Goal: Task Accomplishment & Management: Use online tool/utility

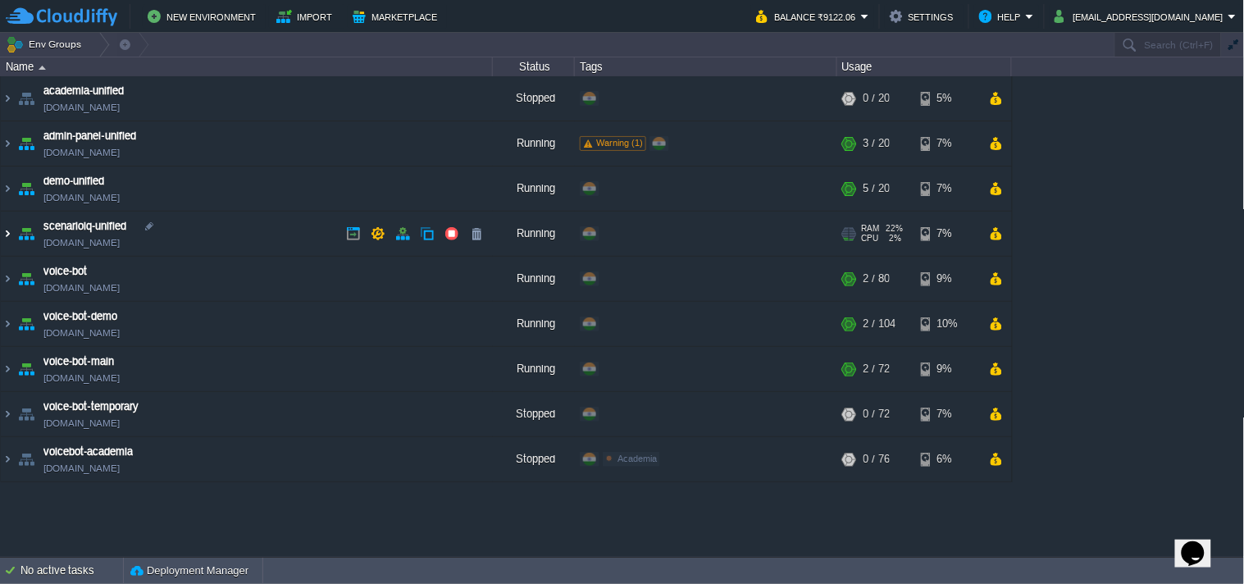
click at [6, 230] on img at bounding box center [7, 234] width 13 height 44
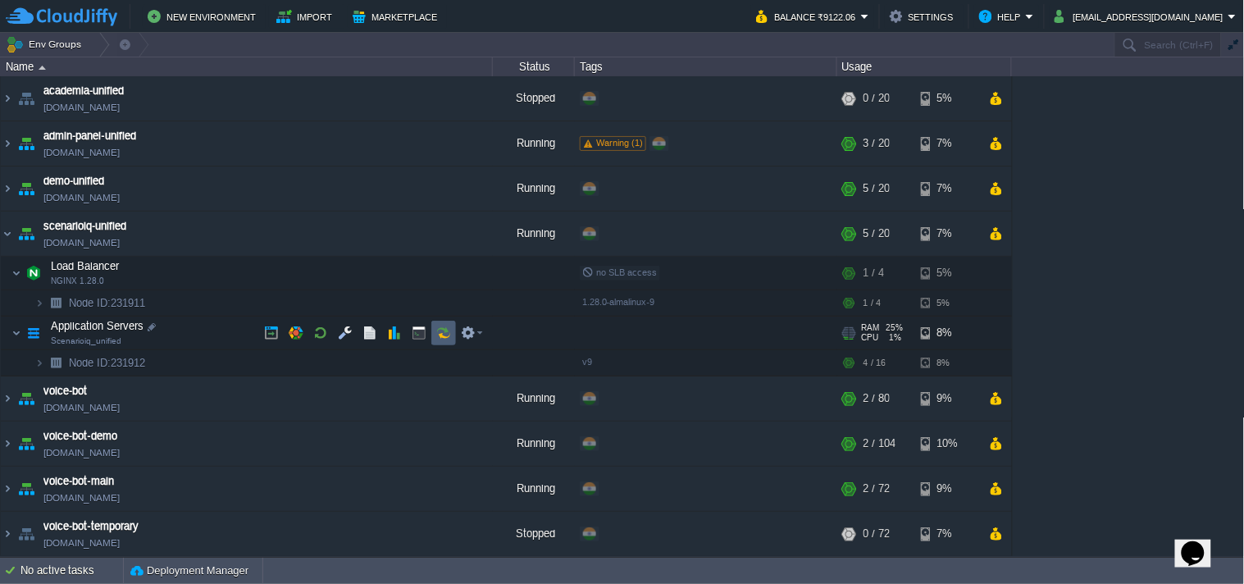
click at [435, 332] on td at bounding box center [443, 333] width 25 height 25
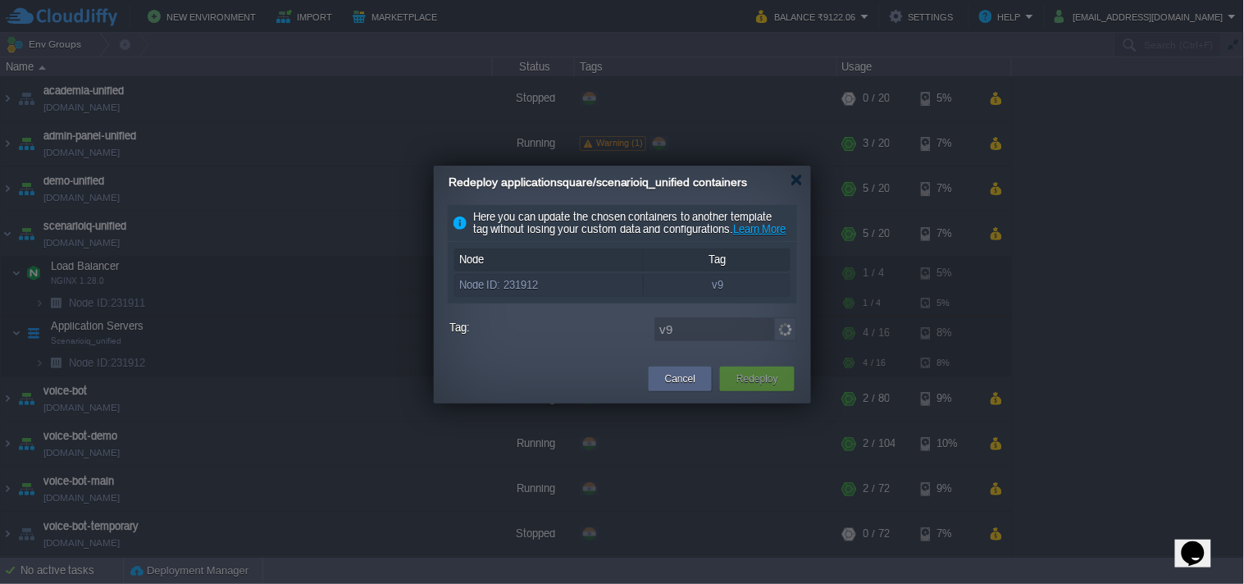
click at [781, 341] on img at bounding box center [785, 329] width 23 height 24
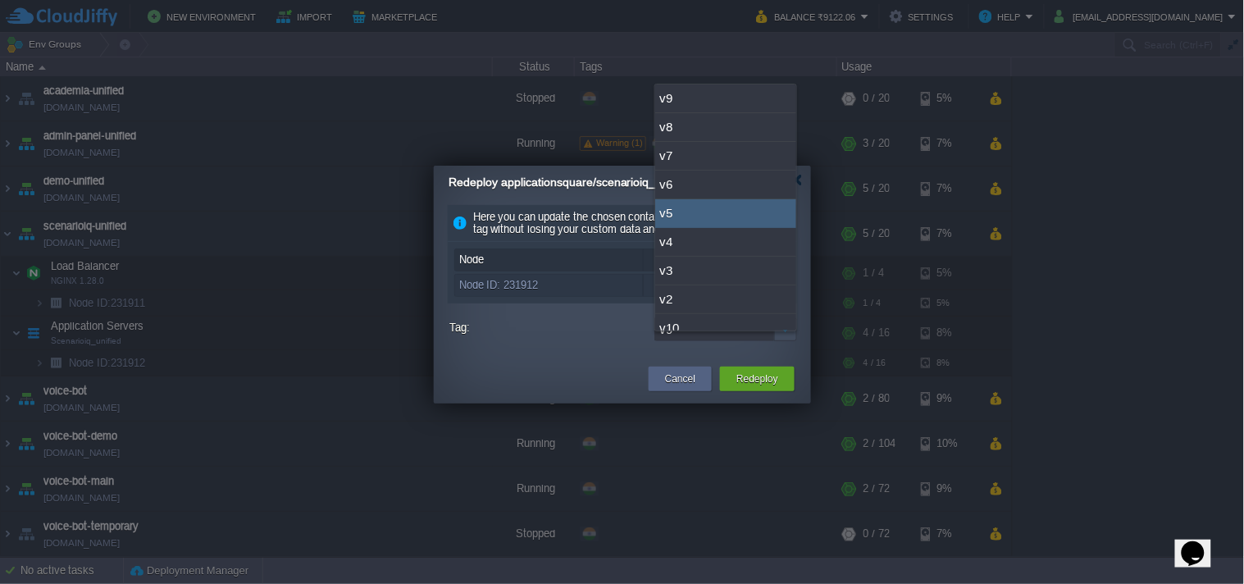
scroll to position [41, 0]
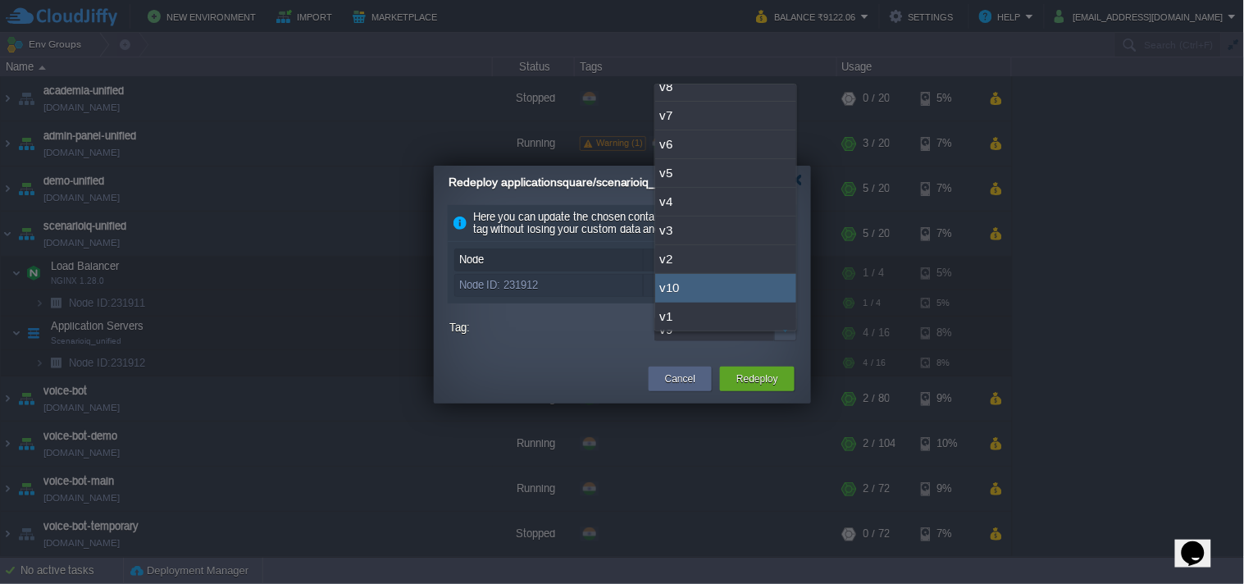
click at [690, 275] on div "v10" at bounding box center [725, 288] width 141 height 29
type input "v10"
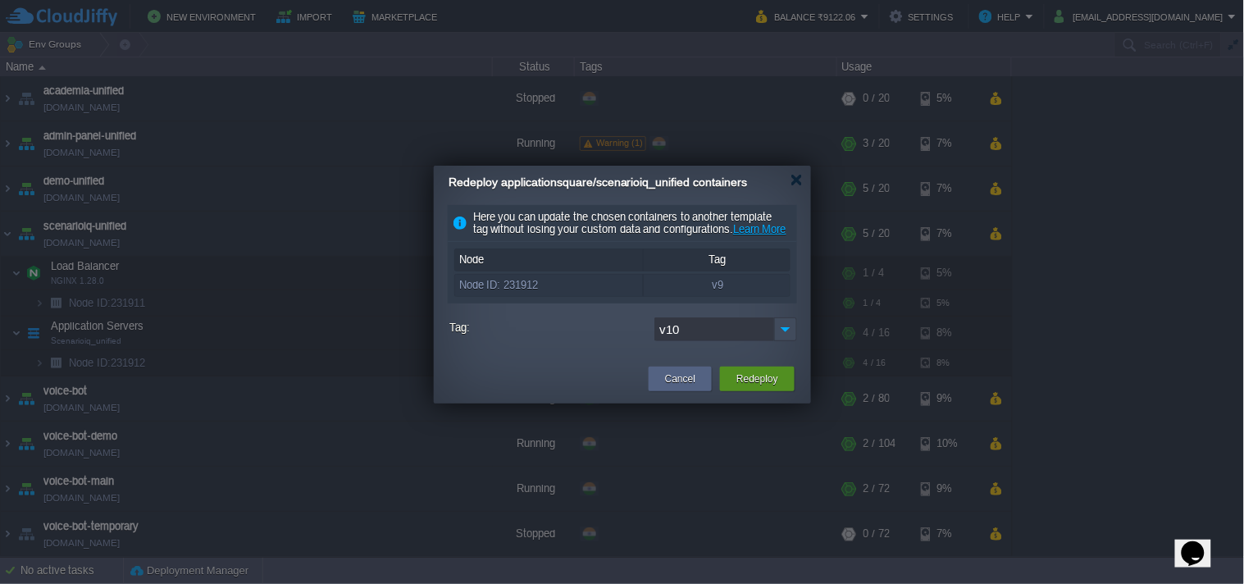
click at [750, 387] on button "Redeploy" at bounding box center [757, 379] width 42 height 16
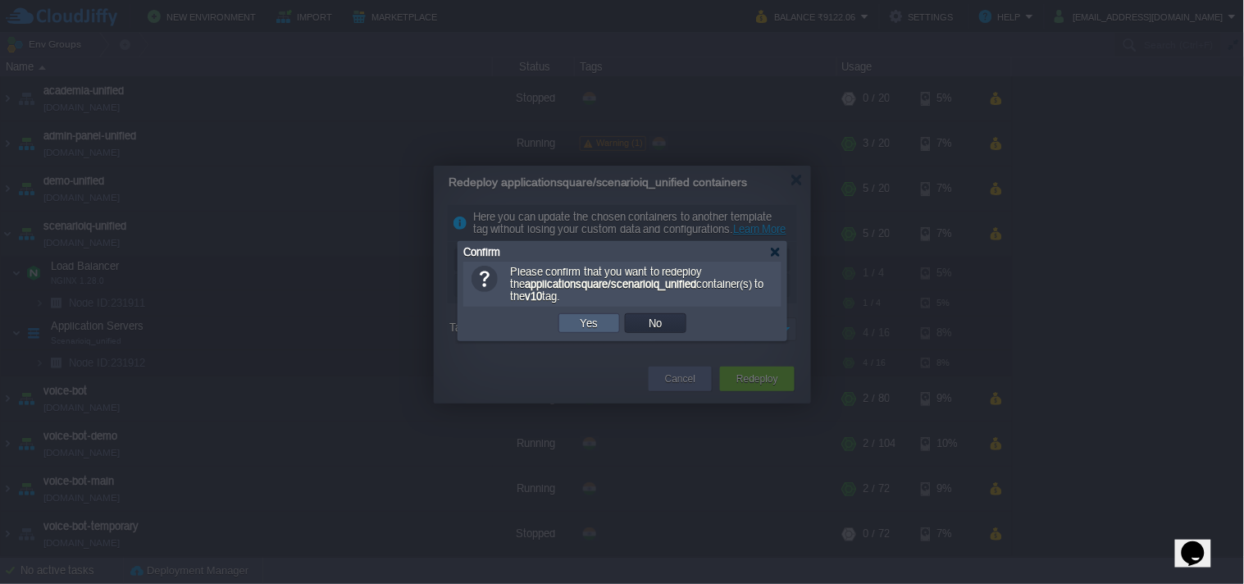
click at [597, 321] on button "Yes" at bounding box center [590, 323] width 28 height 15
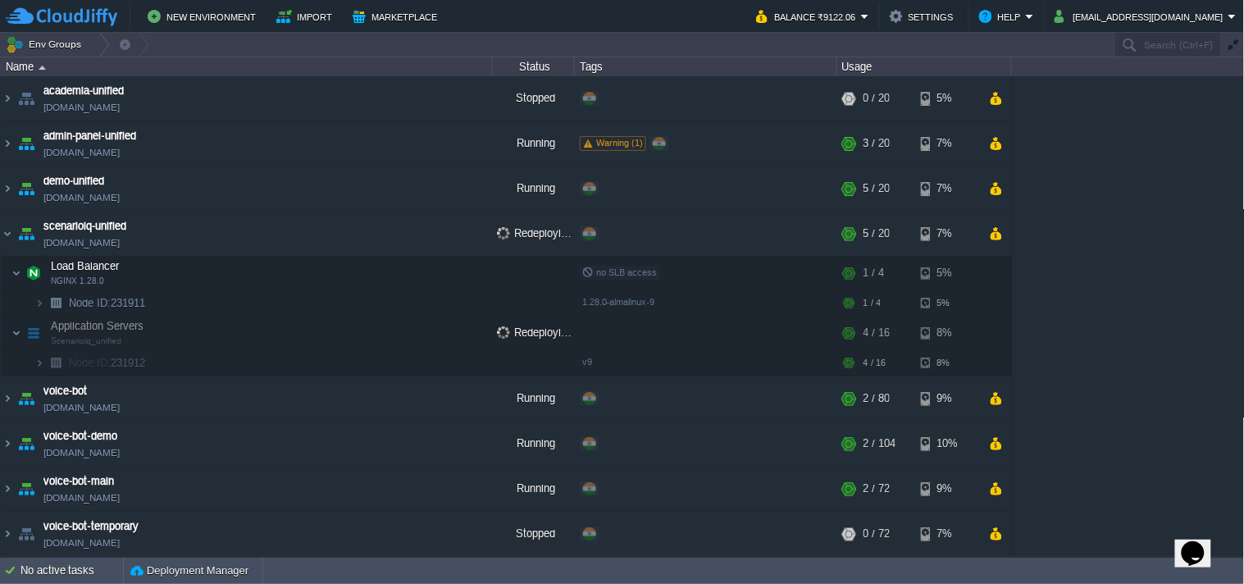
click at [1159, 314] on div "academia-unified [DOMAIN_NAME] Stopped + Add to Env Group RAM 0% CPU 0% 0 / 20 …" at bounding box center [622, 316] width 1245 height 480
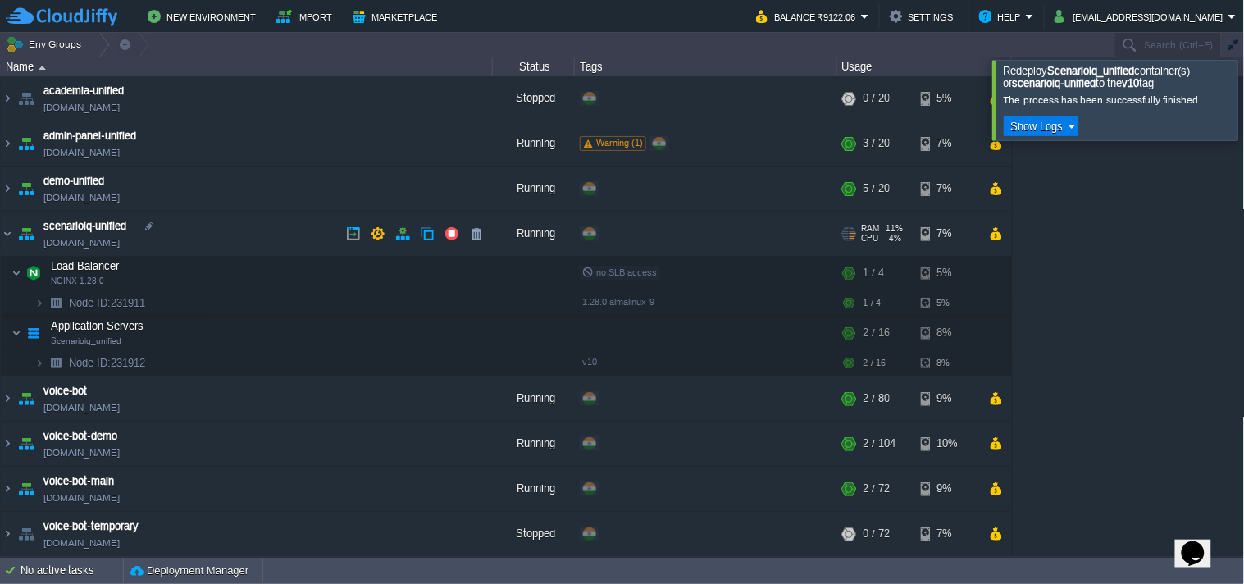
click at [120, 243] on link "[DOMAIN_NAME]" at bounding box center [81, 242] width 76 height 16
click at [116, 236] on link "[DOMAIN_NAME]" at bounding box center [81, 242] width 76 height 16
